Goal: Download file/media

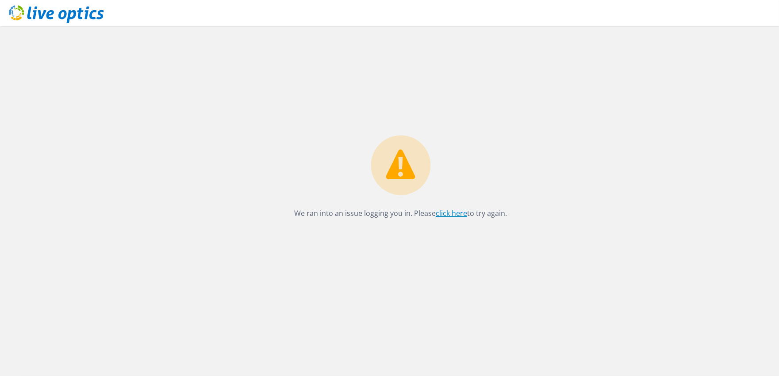
click at [453, 212] on link "click here" at bounding box center [451, 213] width 31 height 10
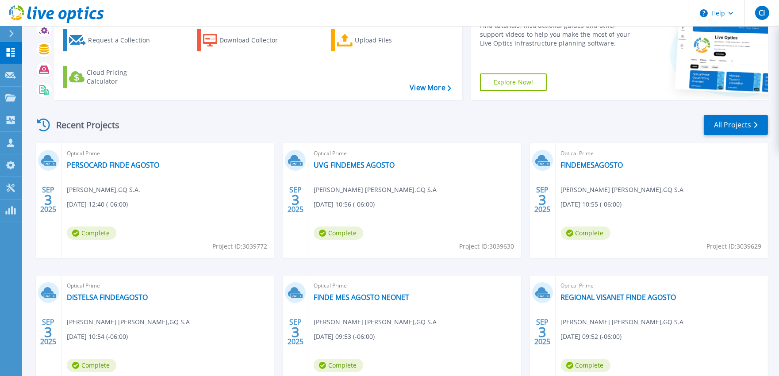
scroll to position [114, 0]
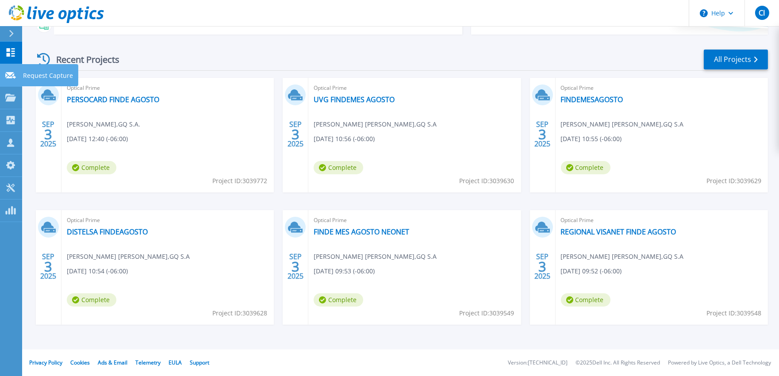
click at [14, 72] on icon at bounding box center [10, 75] width 11 height 7
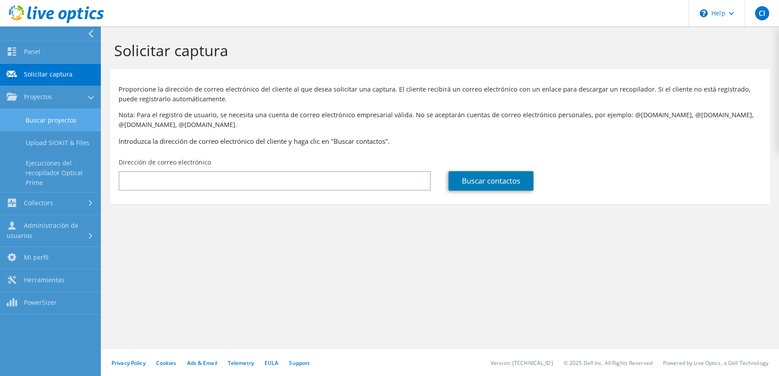
click at [45, 122] on link "Buscar proyectos" at bounding box center [50, 120] width 101 height 23
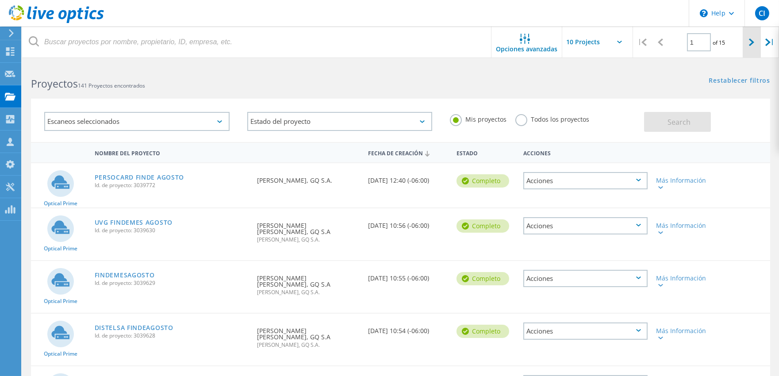
click at [750, 40] on icon at bounding box center [751, 42] width 5 height 8
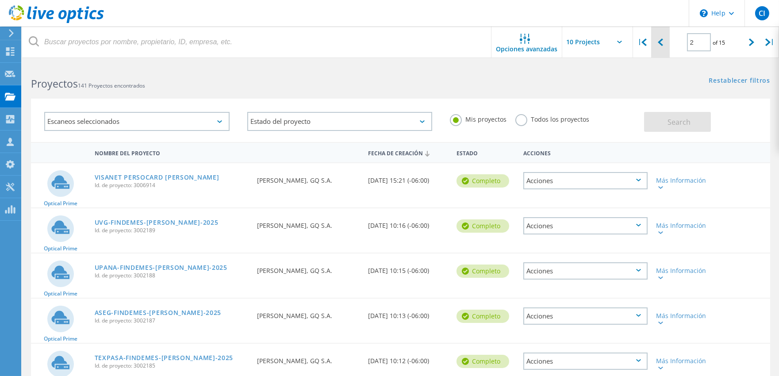
click at [658, 39] on icon at bounding box center [660, 42] width 5 height 8
type input "1"
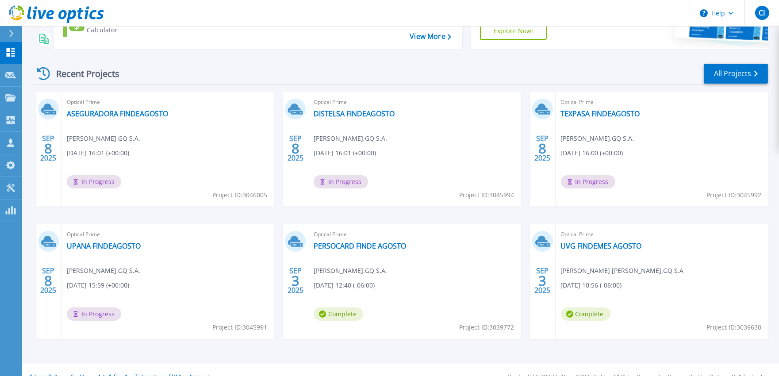
scroll to position [114, 0]
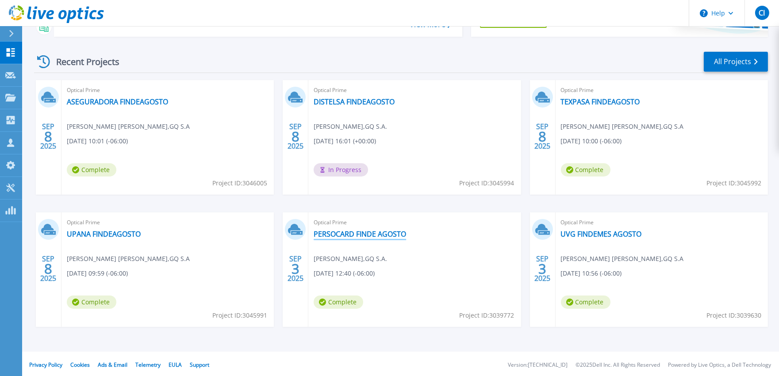
scroll to position [114, 0]
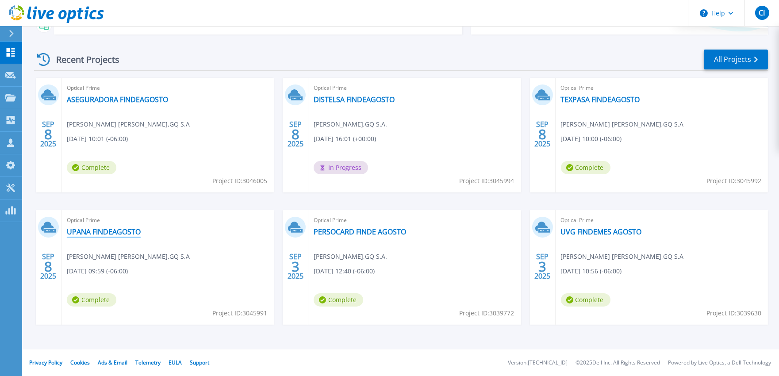
click at [135, 230] on link "UPANA FINDEAGOSTO" at bounding box center [104, 231] width 74 height 9
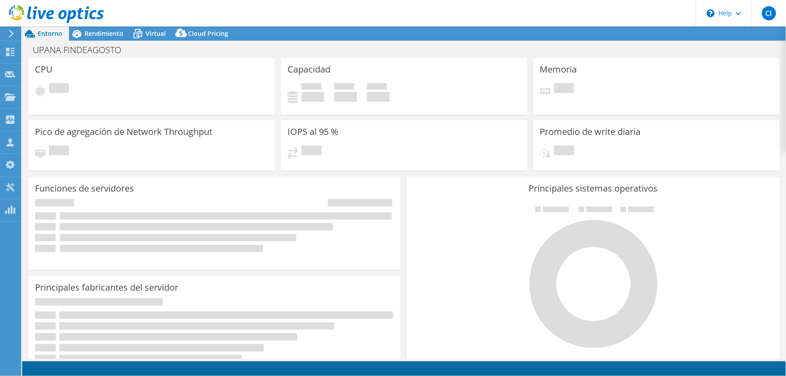
select select "USD"
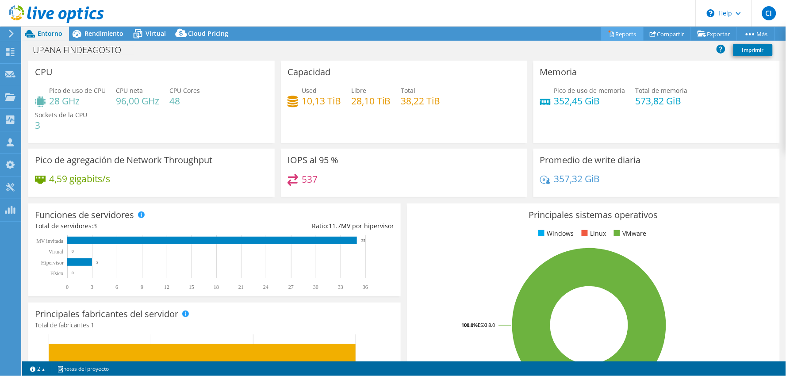
click at [625, 32] on link "Reports" at bounding box center [622, 34] width 42 height 14
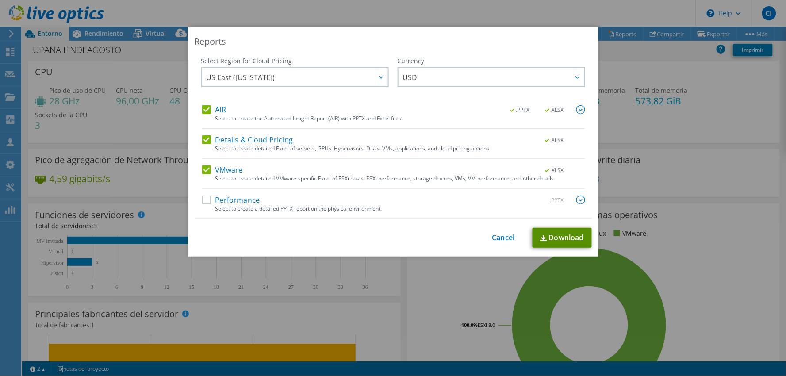
click at [549, 237] on link "Download" at bounding box center [561, 238] width 59 height 20
click at [493, 242] on div "This process may take a while, please wait... Cancel Download" at bounding box center [393, 238] width 397 height 20
click at [498, 241] on link "Cancel" at bounding box center [503, 237] width 23 height 8
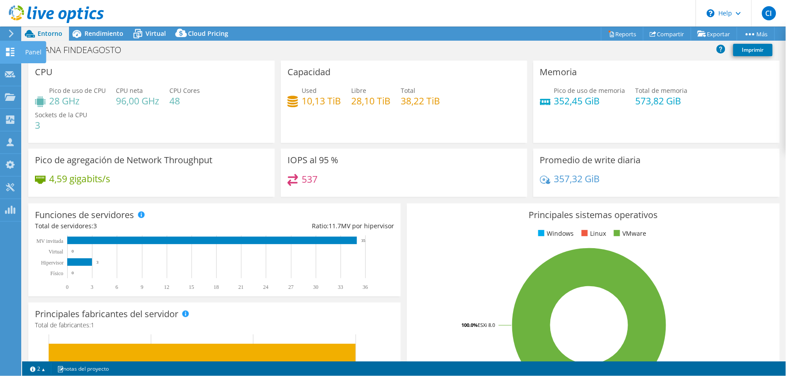
click at [6, 50] on icon at bounding box center [10, 52] width 11 height 8
select select "USD"
click at [619, 34] on link "Reports" at bounding box center [622, 34] width 42 height 14
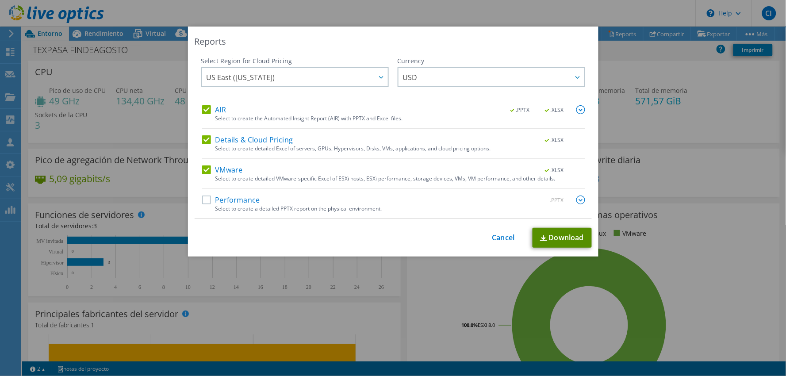
click at [559, 242] on link "Download" at bounding box center [561, 238] width 59 height 20
click at [306, 242] on div "This process may take a while, please wait... Cancel Download" at bounding box center [393, 238] width 397 height 20
click at [500, 244] on div "This process may take a while, please wait... Cancel Download" at bounding box center [393, 238] width 397 height 20
click at [476, 241] on div "This process may take a while, please wait... Cancel Download" at bounding box center [393, 238] width 397 height 20
click at [486, 238] on div "This process may take a while, please wait... Cancel Download" at bounding box center [393, 238] width 397 height 20
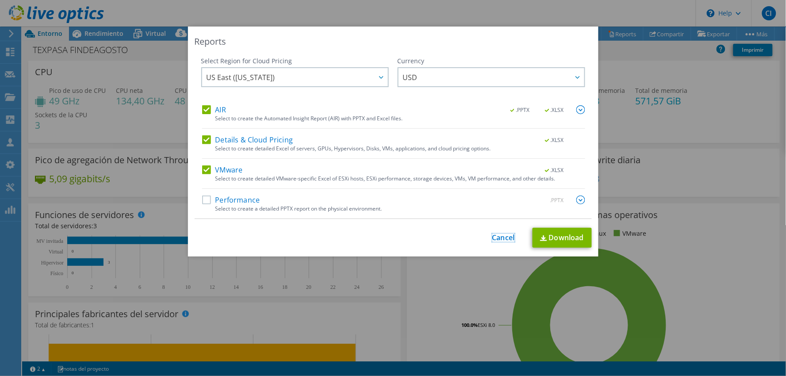
click at [495, 237] on link "Cancel" at bounding box center [503, 237] width 23 height 8
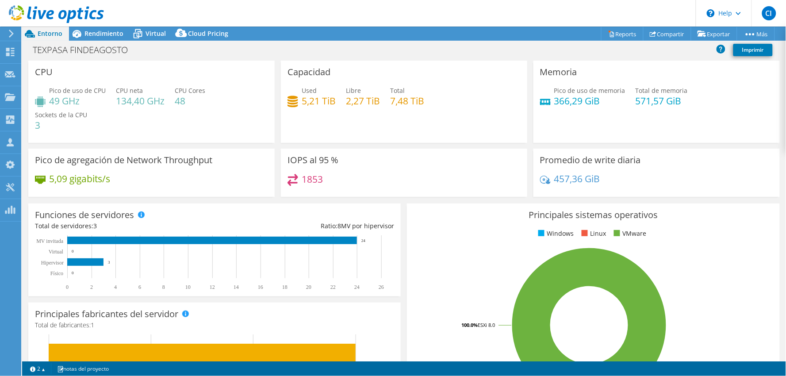
click at [390, 134] on div "Capacidad Used 5,21 TiB Libre 2,27 TiB Total 7,48 TiB" at bounding box center [404, 102] width 246 height 82
